Goal: Find specific page/section: Find specific page/section

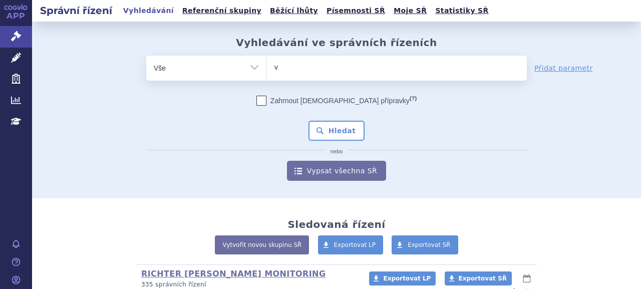
type input "vo"
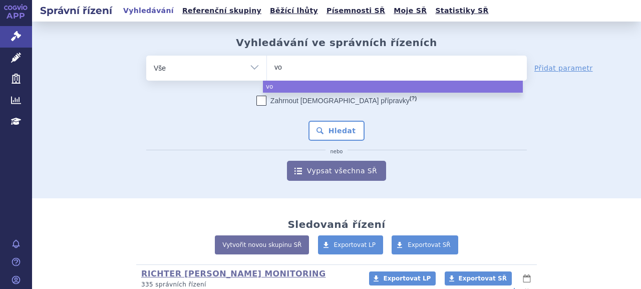
type input "vox"
type input "voxz"
type input "voxzogo"
select select "voxzogo"
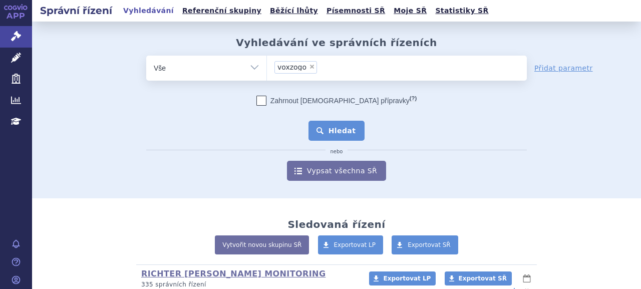
click at [344, 128] on button "Hledat" at bounding box center [337, 131] width 57 height 20
